Goal: Transaction & Acquisition: Purchase product/service

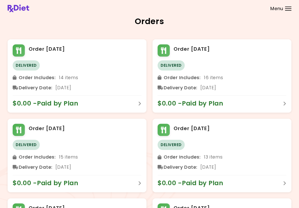
click at [287, 9] on div "Menu" at bounding box center [288, 9] width 6 height 4
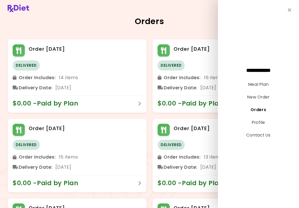
click at [264, 124] on link "Profile" at bounding box center [258, 122] width 13 height 6
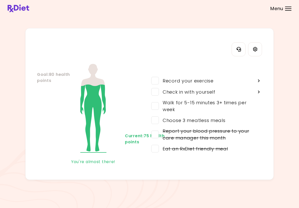
click at [256, 51] on icon "Settings" at bounding box center [255, 49] width 4 height 4
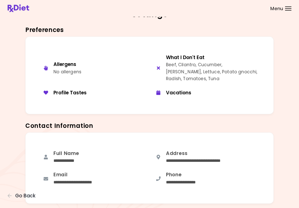
scroll to position [5, 0]
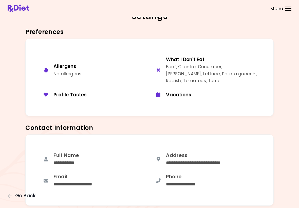
click at [161, 68] on div "button" at bounding box center [158, 70] width 10 height 5
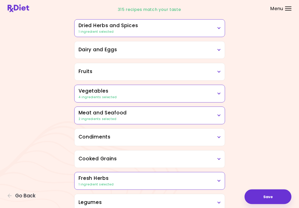
scroll to position [53, 0]
click at [220, 116] on icon at bounding box center [219, 115] width 3 height 4
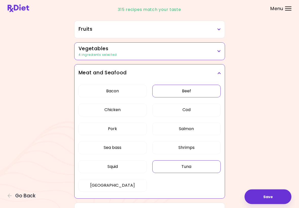
click at [194, 167] on button "Tuna" at bounding box center [186, 167] width 68 height 13
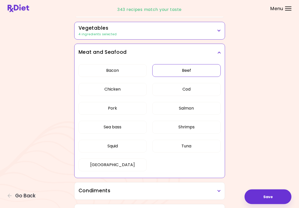
click at [208, 74] on button "Beef" at bounding box center [186, 70] width 68 height 13
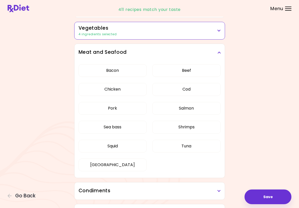
click at [209, 148] on button "Tuna" at bounding box center [186, 146] width 68 height 13
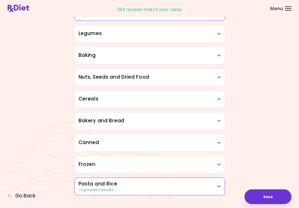
scroll to position [343, 0]
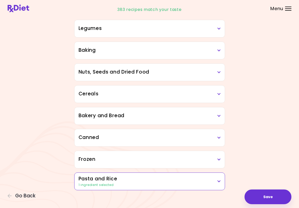
click at [220, 183] on icon at bounding box center [219, 182] width 3 height 4
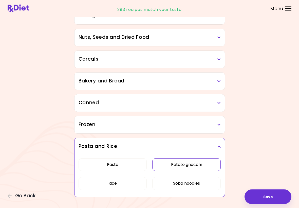
scroll to position [385, 0]
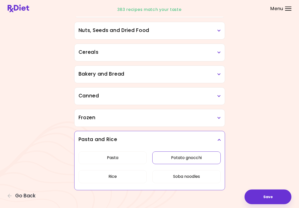
click at [265, 198] on button "Save" at bounding box center [268, 196] width 47 height 15
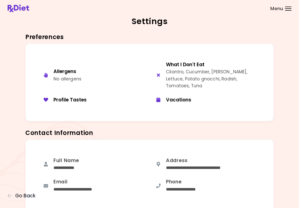
click at [253, 175] on div "**********" at bounding box center [206, 186] width 113 height 22
click at [288, 9] on div at bounding box center [288, 8] width 6 height 1
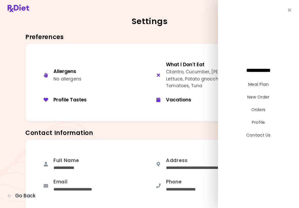
click at [261, 109] on link "Orders" at bounding box center [259, 110] width 14 height 6
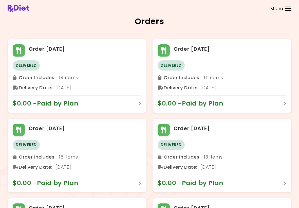
click at [289, 8] on div at bounding box center [288, 8] width 6 height 1
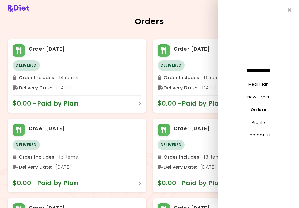
click at [267, 98] on link "New Order" at bounding box center [258, 97] width 22 height 6
select select "*"
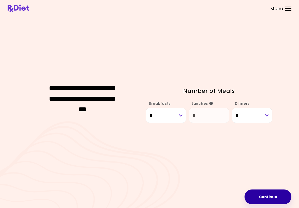
click at [255, 198] on button "Continue" at bounding box center [268, 196] width 47 height 15
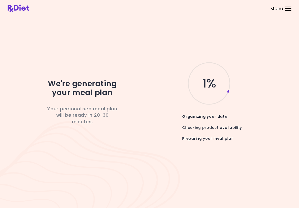
click at [283, 8] on span "Menu" at bounding box center [277, 8] width 13 height 5
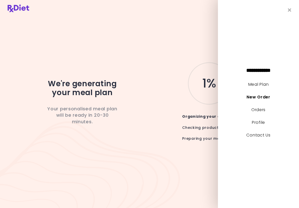
click at [252, 96] on link "New Order" at bounding box center [259, 97] width 24 height 6
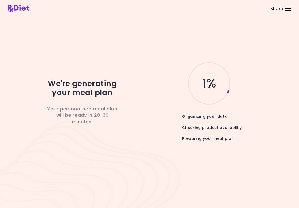
click at [288, 10] on div at bounding box center [288, 10] width 6 height 1
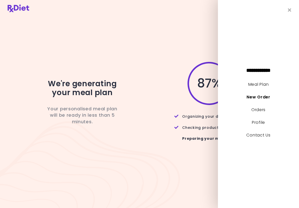
click at [291, 11] on icon "Close" at bounding box center [290, 10] width 4 height 5
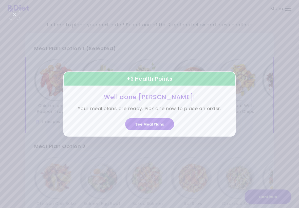
click at [154, 126] on button "See Meal Plans" at bounding box center [149, 124] width 49 height 12
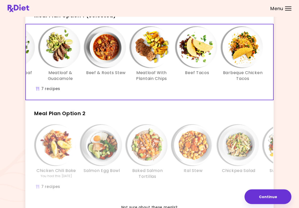
scroll to position [34, 0]
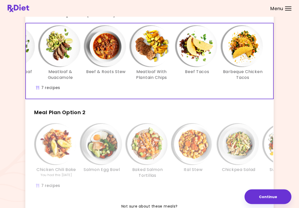
click at [211, 168] on div "Ital Stew" at bounding box center [193, 151] width 46 height 55
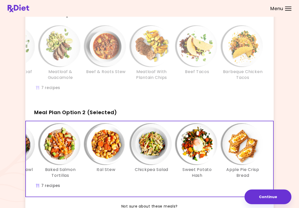
scroll to position [0, 87]
click at [205, 64] on img "Info - Beef Tacos - Meal Plan Option 1" at bounding box center [197, 46] width 41 height 41
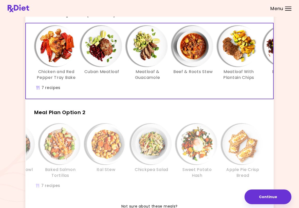
scroll to position [0, 0]
click at [272, 199] on button "Continue" at bounding box center [268, 196] width 47 height 15
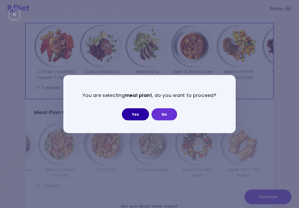
click at [137, 115] on button "Yes" at bounding box center [135, 114] width 27 height 12
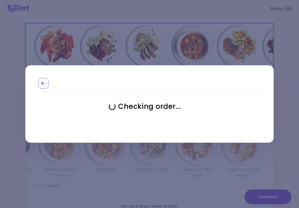
select select "**********"
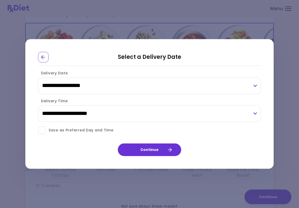
click at [43, 133] on span at bounding box center [42, 131] width 8 height 8
click at [156, 152] on button "Continue" at bounding box center [149, 150] width 63 height 13
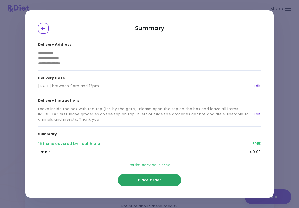
click at [151, 180] on span "Place Order" at bounding box center [149, 180] width 23 height 5
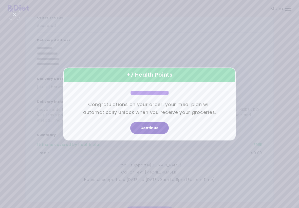
click at [149, 129] on button "Continue" at bounding box center [149, 128] width 39 height 12
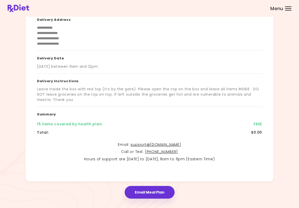
scroll to position [61, 0]
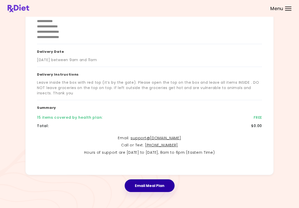
click at [158, 186] on button "Email Meal Plan" at bounding box center [150, 185] width 50 height 13
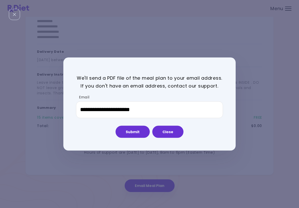
click at [137, 134] on button "Submit" at bounding box center [133, 132] width 34 height 12
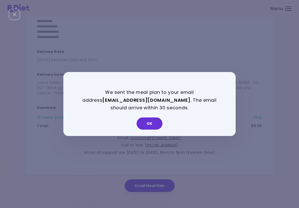
click at [153, 126] on button "OK" at bounding box center [150, 123] width 26 height 12
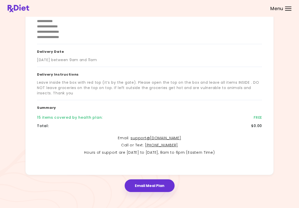
click at [281, 7] on span "Menu" at bounding box center [277, 8] width 13 height 5
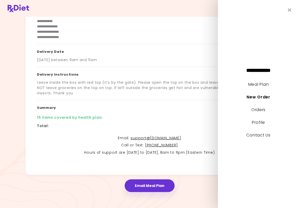
click at [262, 125] on link "Profile" at bounding box center [258, 122] width 13 height 6
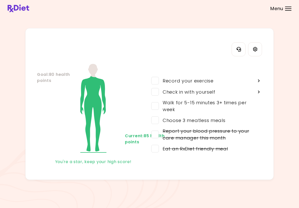
click at [286, 10] on div "Menu" at bounding box center [288, 9] width 6 height 4
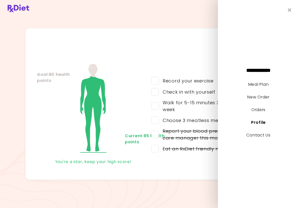
click at [260, 123] on link "Profile" at bounding box center [258, 122] width 15 height 6
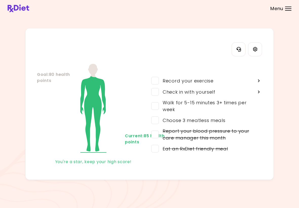
click at [290, 8] on div "Menu" at bounding box center [288, 9] width 6 height 4
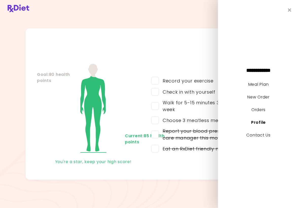
click at [261, 121] on link "Profile" at bounding box center [258, 122] width 15 height 6
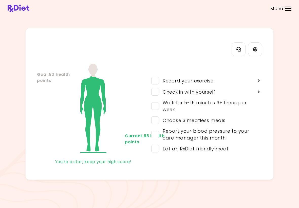
click at [260, 92] on icon at bounding box center [259, 92] width 3 height 5
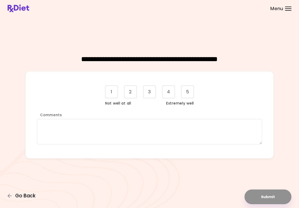
click at [26, 196] on span "Go Back" at bounding box center [25, 196] width 20 height 6
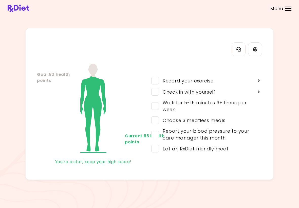
click at [275, 9] on span "Menu" at bounding box center [277, 8] width 13 height 5
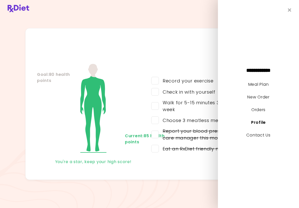
click at [289, 11] on icon "Close" at bounding box center [290, 10] width 4 height 5
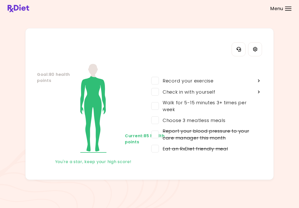
click at [239, 50] on icon "Contact Information" at bounding box center [239, 49] width 5 height 5
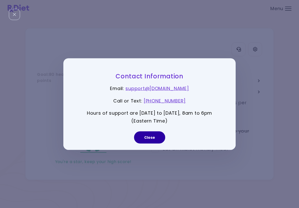
click at [152, 137] on button "Close" at bounding box center [149, 137] width 31 height 12
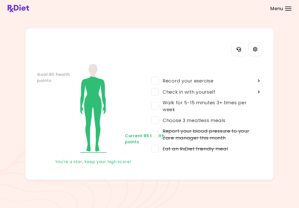
click at [152, 136] on span at bounding box center [155, 135] width 8 height 8
click at [257, 49] on icon "Settings" at bounding box center [255, 49] width 5 height 5
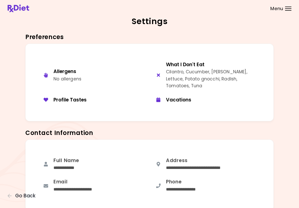
click at [78, 97] on div "Profile Tastes" at bounding box center [100, 100] width 92 height 6
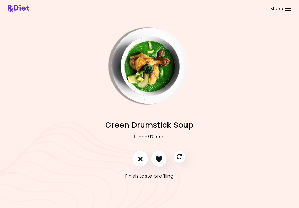
click at [143, 160] on button "I don't like this recipe" at bounding box center [140, 159] width 16 height 16
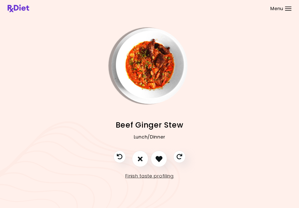
click at [143, 160] on icon "I don't like this recipe" at bounding box center [140, 158] width 5 height 7
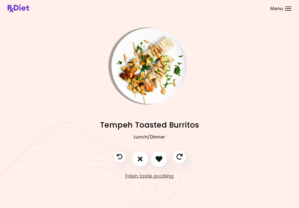
click at [180, 157] on icon "Skip" at bounding box center [179, 157] width 6 height 6
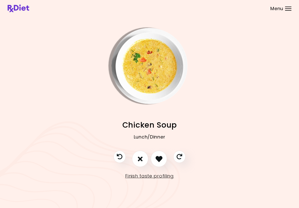
click at [182, 158] on icon "Skip" at bounding box center [180, 157] width 6 height 6
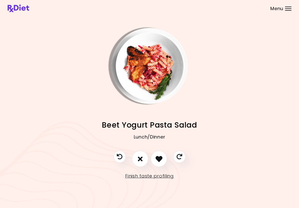
click at [182, 159] on icon "Skip" at bounding box center [180, 157] width 6 height 6
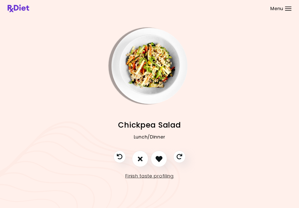
click at [180, 163] on button "Skip" at bounding box center [179, 157] width 12 height 12
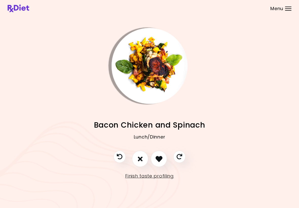
click at [163, 160] on button "I like this recipe" at bounding box center [159, 159] width 16 height 16
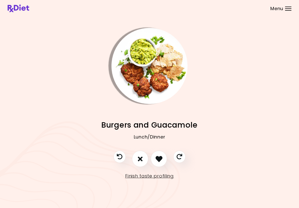
click at [182, 159] on icon "Skip" at bounding box center [180, 157] width 6 height 6
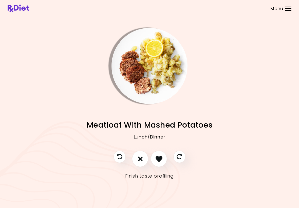
click at [161, 162] on icon "I like this recipe" at bounding box center [159, 158] width 7 height 7
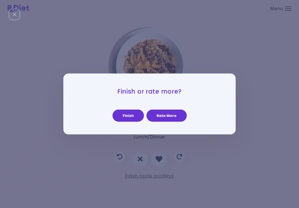
click at [134, 121] on button "Finish" at bounding box center [128, 116] width 31 height 12
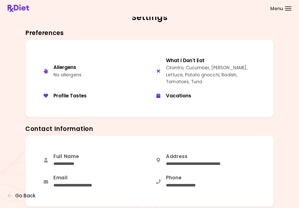
scroll to position [3, 0]
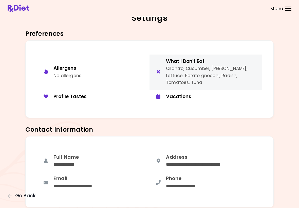
click at [197, 67] on div "Cilantro, Cucumber, [PERSON_NAME], Lettuce, Potato gnocchi, Radish, Tomatoes, T…" at bounding box center [212, 75] width 92 height 21
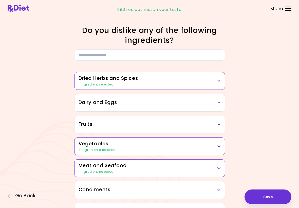
click at [220, 82] on icon at bounding box center [219, 81] width 3 height 4
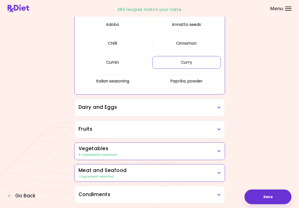
scroll to position [87, 0]
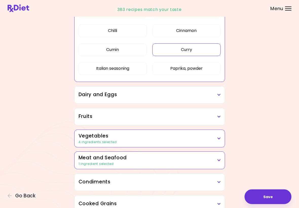
click at [221, 139] on div "Vegetables 4 ingredients selected" at bounding box center [150, 138] width 150 height 17
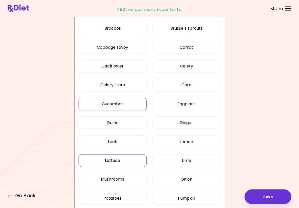
scroll to position [271, 0]
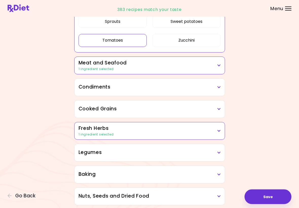
click at [222, 65] on div "Meat and Seafood 1 ingredient selected" at bounding box center [150, 65] width 150 height 17
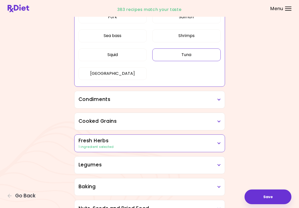
scroll to position [592, 0]
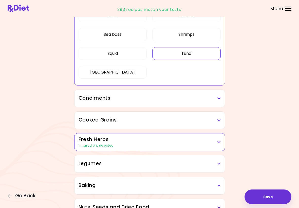
click at [219, 99] on icon at bounding box center [219, 99] width 3 height 4
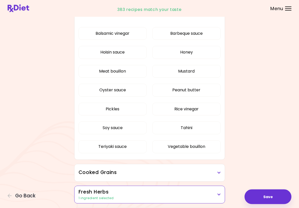
scroll to position [675, 0]
click at [133, 109] on button "Pickles" at bounding box center [113, 109] width 68 height 13
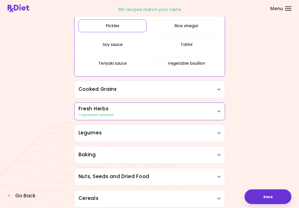
scroll to position [270, 0]
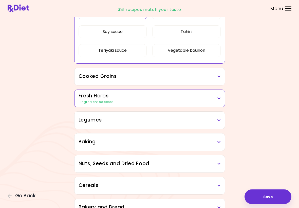
click at [219, 125] on div "Legumes" at bounding box center [150, 120] width 150 height 17
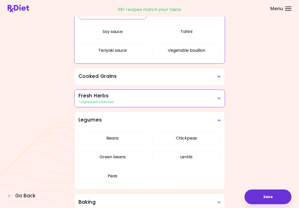
click at [221, 79] on h3 "Cooked Grains" at bounding box center [150, 76] width 142 height 7
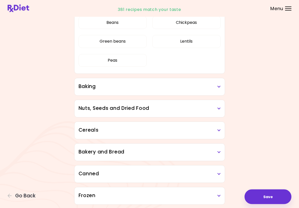
scroll to position [450, 0]
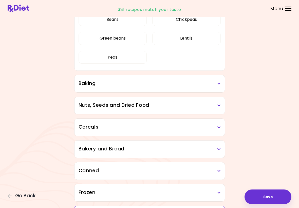
click at [221, 84] on div "Baking" at bounding box center [150, 83] width 150 height 17
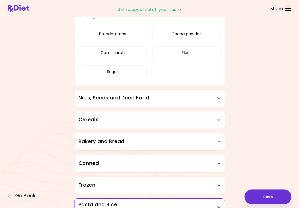
scroll to position [519, 0]
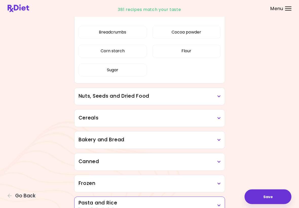
click at [219, 96] on icon at bounding box center [219, 97] width 3 height 4
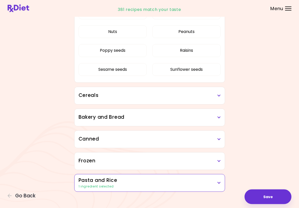
scroll to position [641, 0]
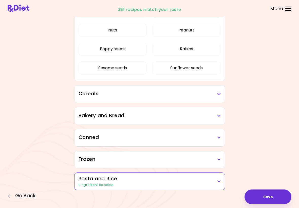
click at [220, 94] on icon at bounding box center [219, 94] width 3 height 4
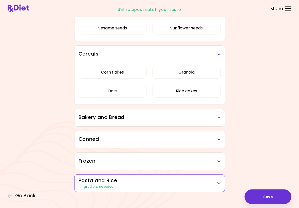
scroll to position [683, 0]
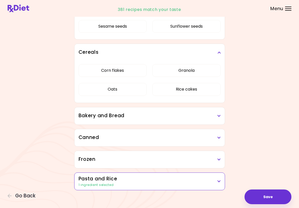
click at [219, 118] on h3 "Bakery and Bread" at bounding box center [150, 115] width 142 height 7
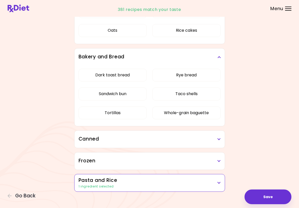
scroll to position [743, 0]
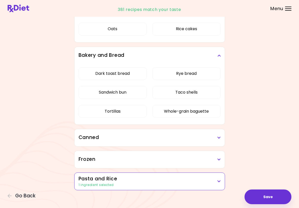
click at [220, 139] on icon at bounding box center [219, 138] width 3 height 4
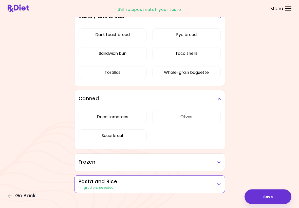
scroll to position [785, 0]
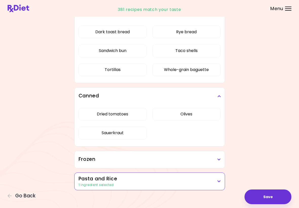
click at [118, 137] on button "Sauerkraut" at bounding box center [113, 133] width 68 height 13
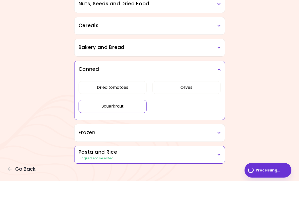
scroll to position [268, 0]
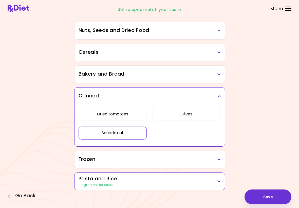
click at [195, 115] on button "Olives" at bounding box center [186, 114] width 68 height 13
click at [220, 161] on icon at bounding box center [219, 160] width 3 height 4
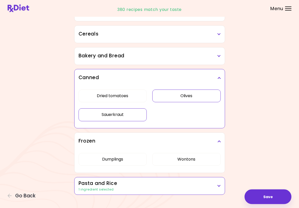
scroll to position [291, 0]
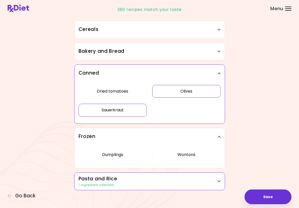
click at [220, 183] on div "1 ingredient selected" at bounding box center [150, 185] width 142 height 5
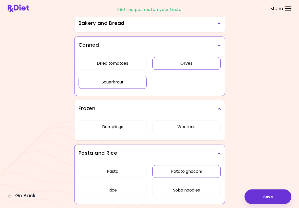
scroll to position [333, 0]
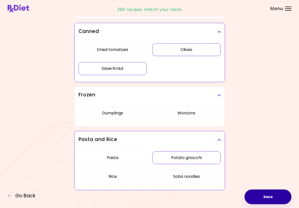
click at [268, 199] on button "Save" at bounding box center [268, 196] width 47 height 15
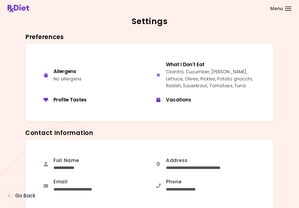
click at [281, 12] on header at bounding box center [149, 8] width 299 height 17
click at [287, 10] on div at bounding box center [288, 10] width 6 height 1
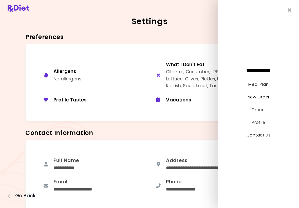
click at [267, 96] on link "New Order" at bounding box center [258, 97] width 22 height 6
